Goal: Find specific page/section: Find specific page/section

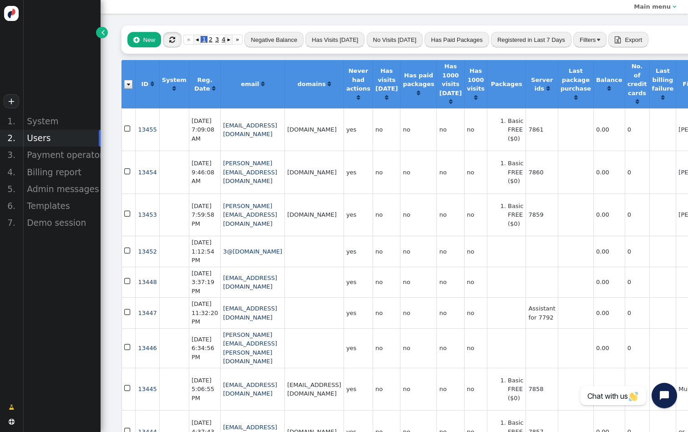
click at [174, 38] on span "" at bounding box center [172, 39] width 6 height 7
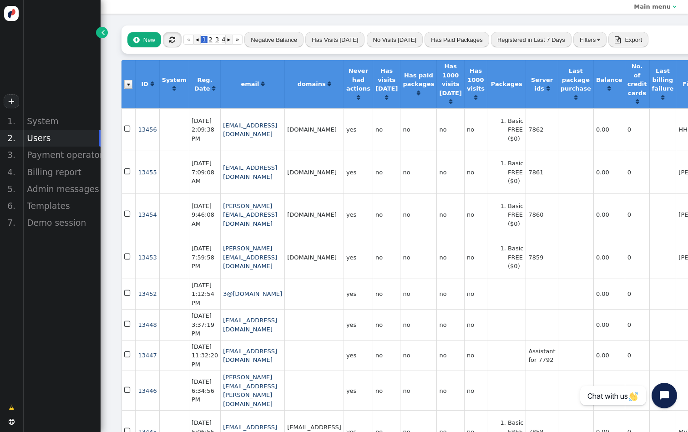
click at [174, 37] on span "" at bounding box center [172, 39] width 6 height 7
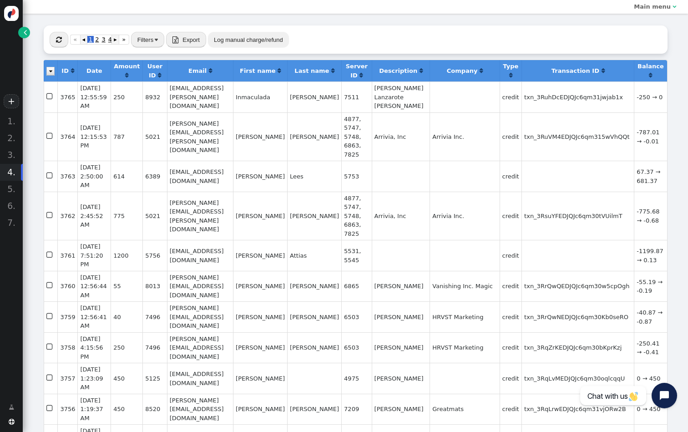
click at [62, 40] on button "" at bounding box center [59, 39] width 19 height 15
click at [62, 40] on icon "button" at bounding box center [59, 39] width 16 height 13
click at [49, 36] on div " « ◂ 1 2 3 4 ▸ » Filters  Export  Import Log manual charge/refund" at bounding box center [356, 39] width 624 height 28
click at [56, 37] on span "" at bounding box center [59, 39] width 6 height 7
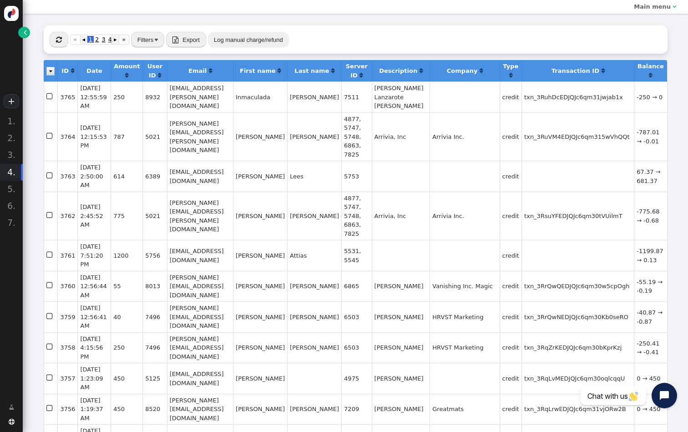
click at [5, 42] on div "+" at bounding box center [11, 56] width 23 height 113
click at [29, 32] on link "" at bounding box center [23, 32] width 11 height 11
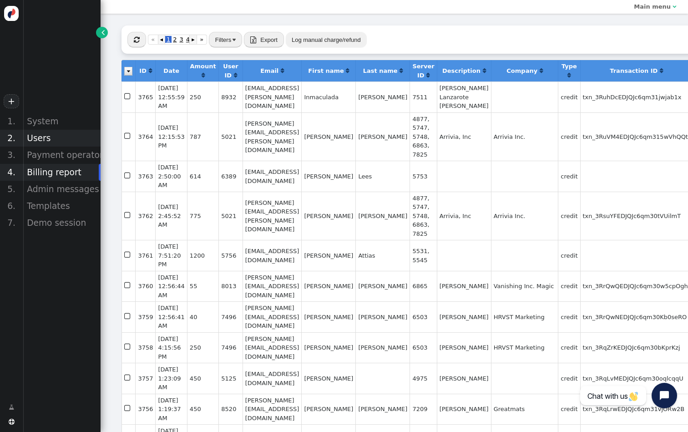
click at [62, 142] on div "Users" at bounding box center [62, 138] width 78 height 17
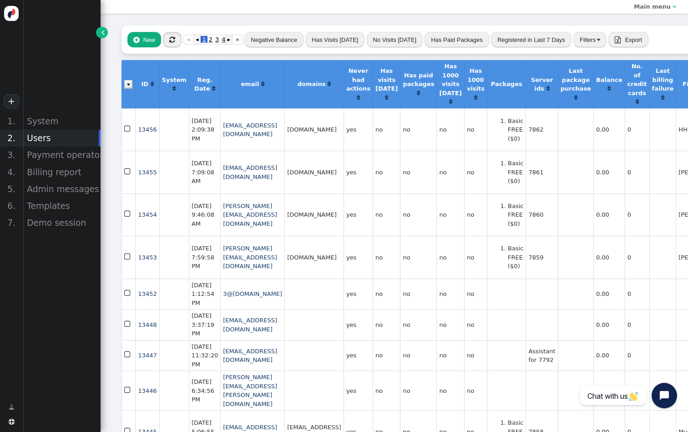
click at [176, 37] on button "" at bounding box center [172, 39] width 19 height 15
